Goal: Check status

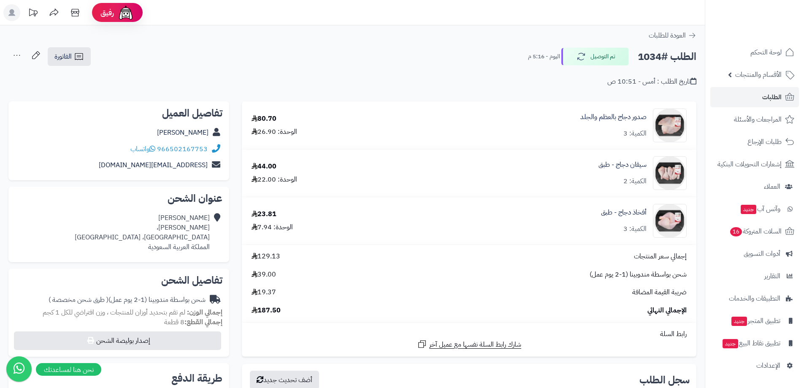
click at [481, 60] on div "الطلب #1034 تم التوصيل [DATE] - 5:16 م الفاتورة طباعة الفاتورة إرسال الفاتورة إ…" at bounding box center [352, 57] width 688 height 20
click at [761, 106] on link "الطلبات" at bounding box center [754, 97] width 89 height 20
